Goal: Task Accomplishment & Management: Manage account settings

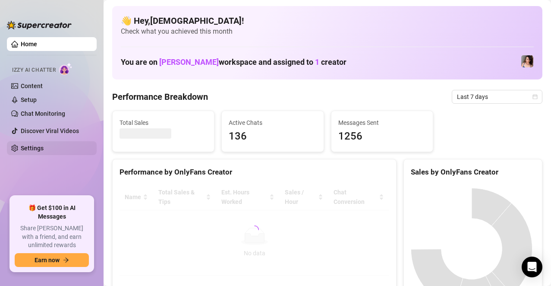
click at [44, 148] on link "Settings" at bounding box center [32, 148] width 23 height 7
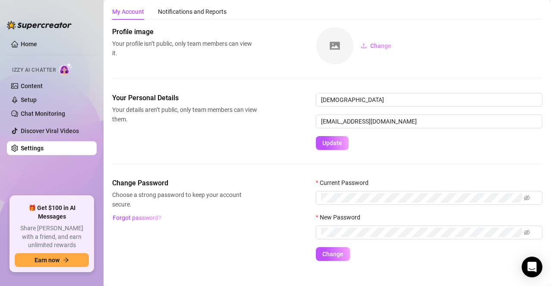
scroll to position [35, 0]
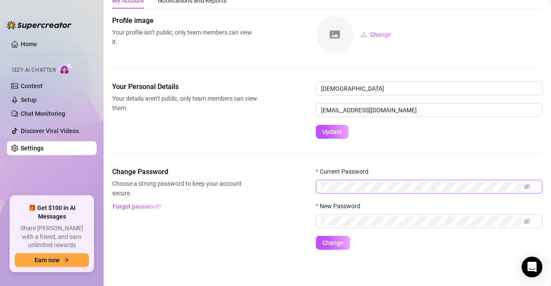
click at [527, 189] on span at bounding box center [527, 186] width 6 height 9
click at [527, 188] on icon "eye-invisible" at bounding box center [527, 186] width 6 height 5
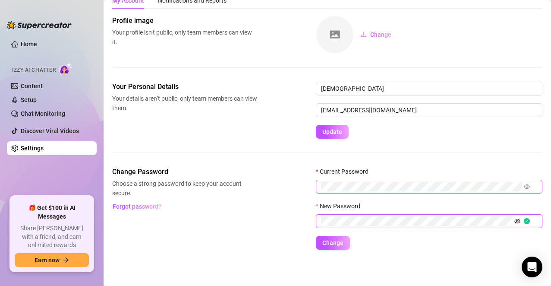
click at [515, 221] on icon "eye-invisible" at bounding box center [518, 221] width 6 height 6
click at [331, 246] on button "Change" at bounding box center [333, 243] width 34 height 14
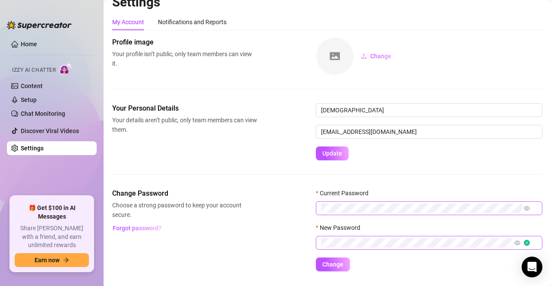
scroll to position [0, 0]
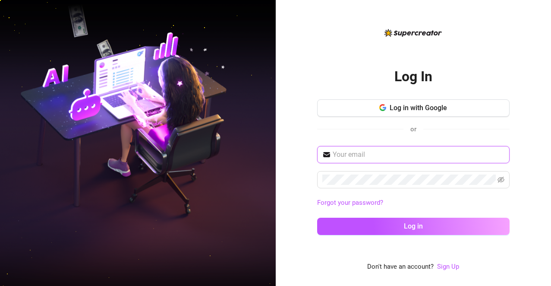
click at [369, 152] on input "text" at bounding box center [419, 154] width 172 height 10
type input "[EMAIL_ADDRESS][DOMAIN_NAME]"
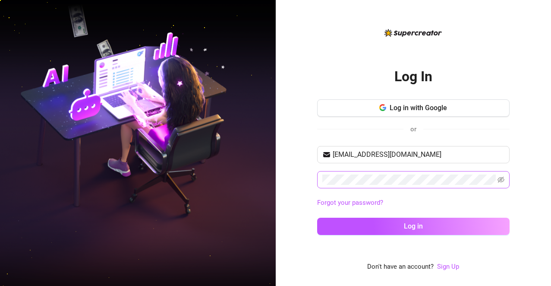
click at [508, 179] on span at bounding box center [413, 179] width 193 height 17
click at [503, 179] on icon "eye-invisible" at bounding box center [501, 179] width 7 height 7
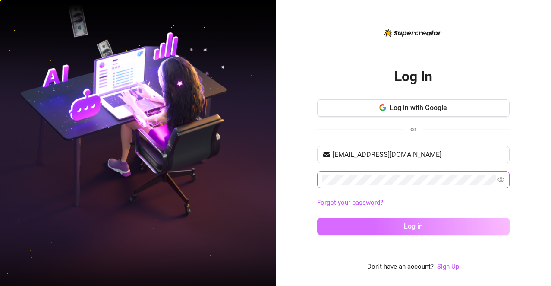
click at [414, 229] on span "Log in" at bounding box center [413, 226] width 19 height 8
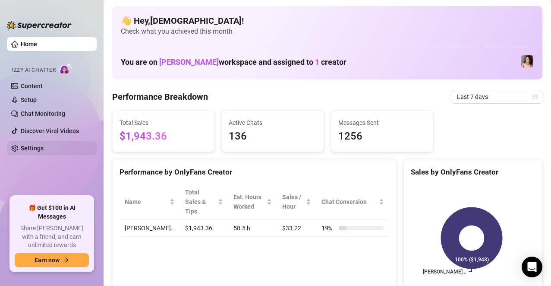
click at [44, 145] on link "Settings" at bounding box center [32, 148] width 23 height 7
